Goal: Task Accomplishment & Management: Complete application form

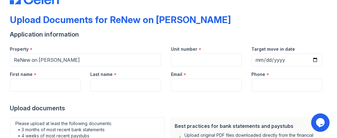
scroll to position [40, 0]
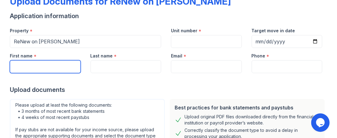
click at [53, 70] on input "First name" at bounding box center [45, 66] width 71 height 13
type input "[PERSON_NAME]"
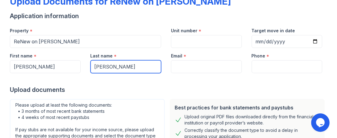
type input "[PERSON_NAME]"
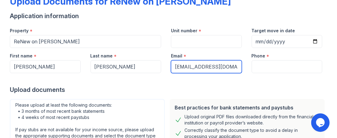
scroll to position [0, 1]
type input "[EMAIL_ADDRESS][DOMAIN_NAME]"
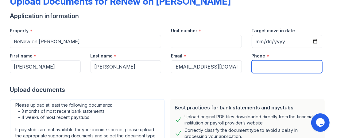
scroll to position [0, 0]
type input "2063802338"
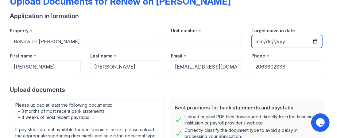
click at [272, 41] on input "Target move in date" at bounding box center [287, 41] width 71 height 13
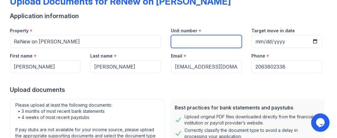
click at [193, 40] on input "Unit number" at bounding box center [206, 41] width 71 height 13
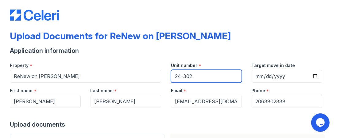
scroll to position [0, 0]
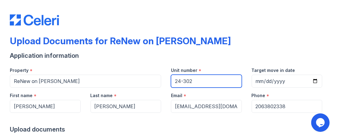
type input "24-302"
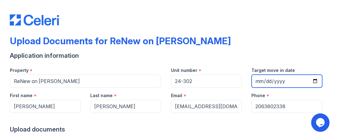
click at [309, 82] on input "Target move in date" at bounding box center [287, 81] width 71 height 13
type input "[DATE]"
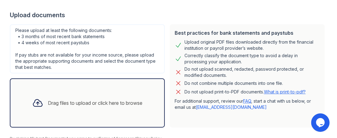
scroll to position [141, 0]
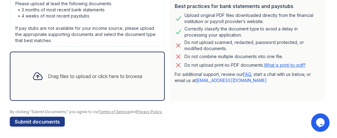
click at [277, 64] on link "What is print-to-pdf?" at bounding box center [285, 64] width 42 height 5
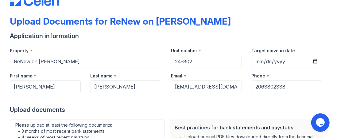
scroll to position [20, 0]
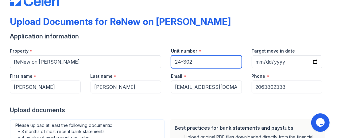
click at [177, 61] on input "24-302" at bounding box center [206, 61] width 71 height 13
click at [208, 63] on input "14-302" at bounding box center [206, 61] width 71 height 13
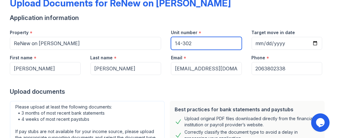
scroll to position [45, 0]
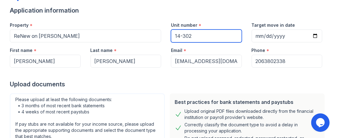
type input "14-302"
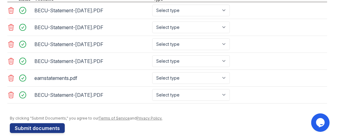
scroll to position [257, 0]
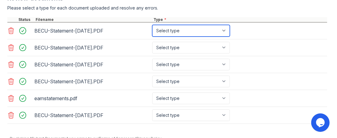
click at [224, 29] on select "Select type Paystub Bank Statement Offer Letter Tax Documents Benefit Award Let…" at bounding box center [191, 31] width 78 height 12
select select "bank_statement"
click at [152, 25] on select "Select type Paystub Bank Statement Offer Letter Tax Documents Benefit Award Let…" at bounding box center [191, 31] width 78 height 12
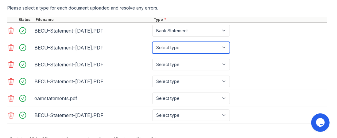
click at [216, 45] on select "Select type Paystub Bank Statement Offer Letter Tax Documents Benefit Award Let…" at bounding box center [191, 48] width 78 height 12
select select "bank_statement"
click at [152, 42] on select "Select type Paystub Bank Statement Offer Letter Tax Documents Benefit Award Let…" at bounding box center [191, 48] width 78 height 12
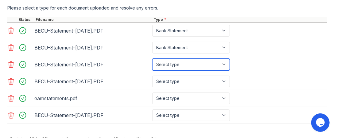
click at [222, 64] on select "Select type Paystub Bank Statement Offer Letter Tax Documents Benefit Award Let…" at bounding box center [191, 65] width 78 height 12
select select "bank_statement"
click at [152, 59] on select "Select type Paystub Bank Statement Offer Letter Tax Documents Benefit Award Let…" at bounding box center [191, 65] width 78 height 12
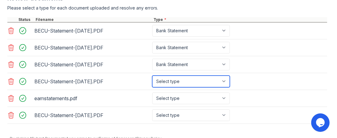
click at [223, 79] on select "Select type Paystub Bank Statement Offer Letter Tax Documents Benefit Award Let…" at bounding box center [191, 82] width 78 height 12
select select "bank_statement"
click at [152, 76] on select "Select type Paystub Bank Statement Offer Letter Tax Documents Benefit Award Let…" at bounding box center [191, 82] width 78 height 12
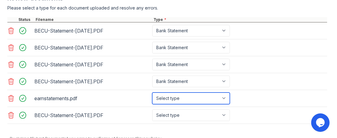
click at [221, 100] on select "Select type Paystub Bank Statement Offer Letter Tax Documents Benefit Award Let…" at bounding box center [191, 99] width 78 height 12
select select "paystub"
click at [152, 93] on select "Select type Paystub Bank Statement Offer Letter Tax Documents Benefit Award Let…" at bounding box center [191, 99] width 78 height 12
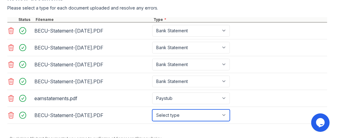
click at [205, 110] on select "Select type Paystub Bank Statement Offer Letter Tax Documents Benefit Award Let…" at bounding box center [191, 115] width 78 height 12
select select "bank_statement"
click at [152, 109] on select "Select type Paystub Bank Statement Offer Letter Tax Documents Benefit Award Let…" at bounding box center [191, 115] width 78 height 12
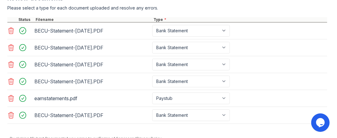
click at [264, 79] on div "BECU-Statement-[DATE].PDF Select type Paystub Bank Statement Offer Letter Tax D…" at bounding box center [167, 81] width 320 height 17
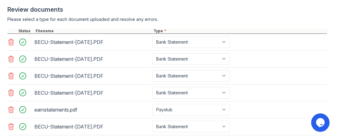
scroll to position [281, 0]
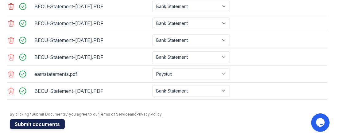
click at [36, 120] on button "Submit documents" at bounding box center [37, 124] width 55 height 10
